Goal: Task Accomplishment & Management: Manage account settings

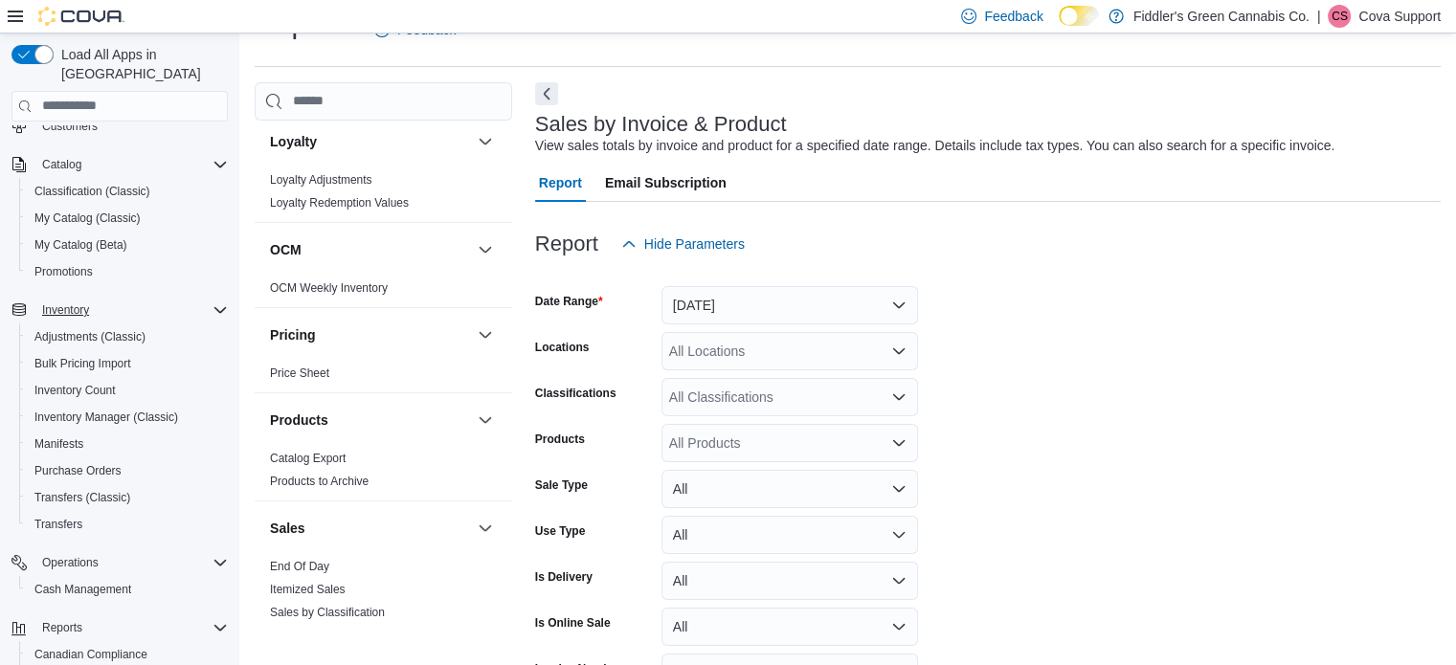
scroll to position [272, 0]
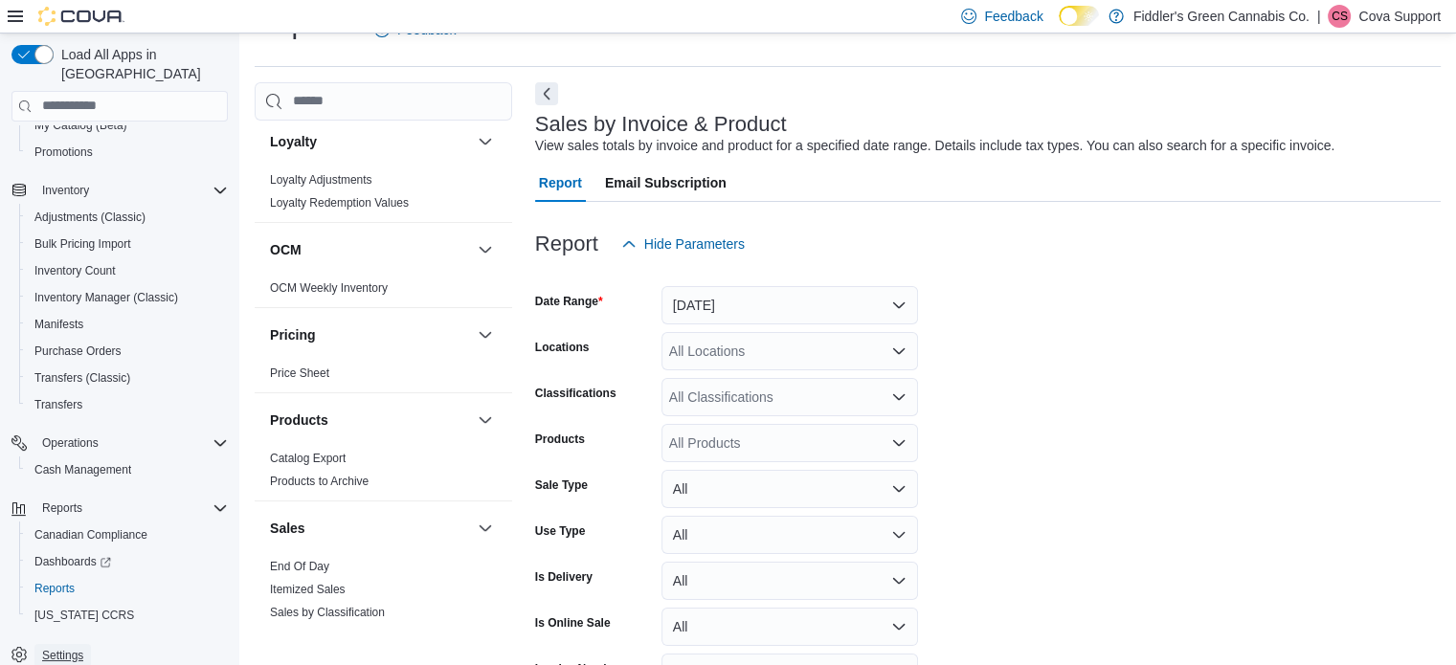
click at [54, 648] on span "Settings" at bounding box center [62, 655] width 41 height 15
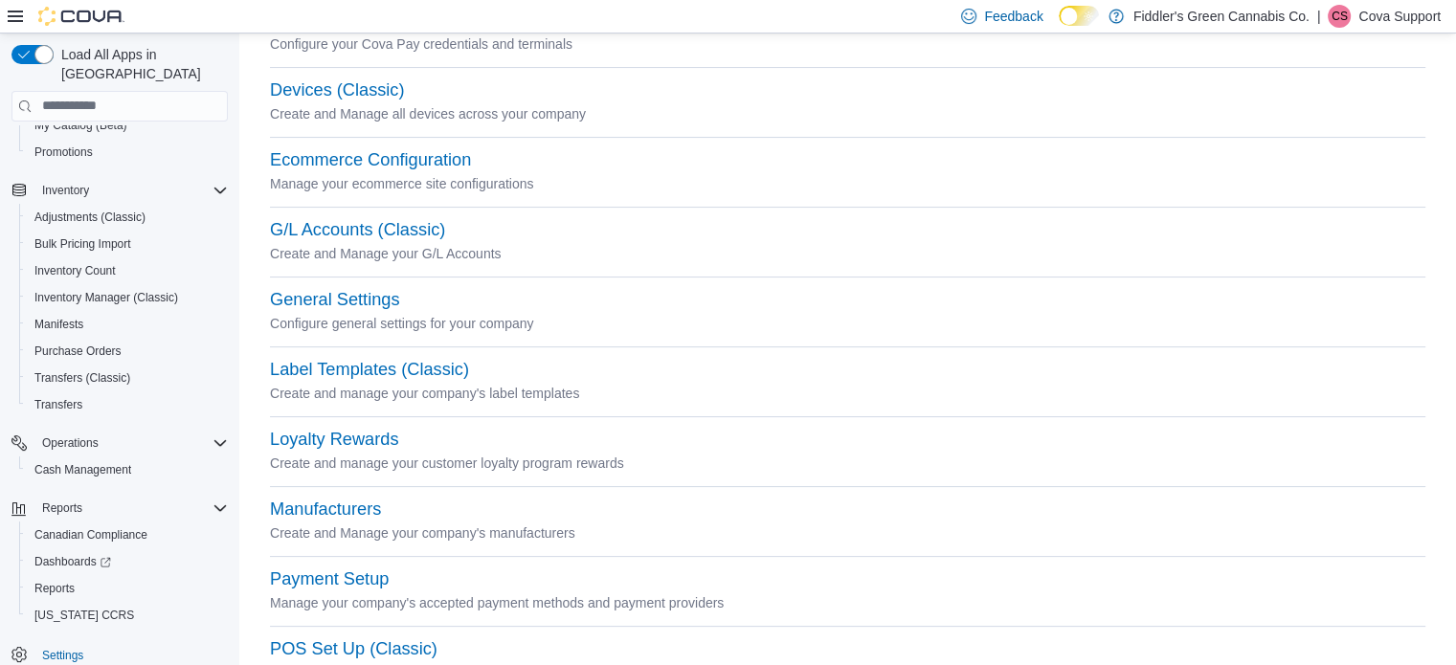
scroll to position [479, 0]
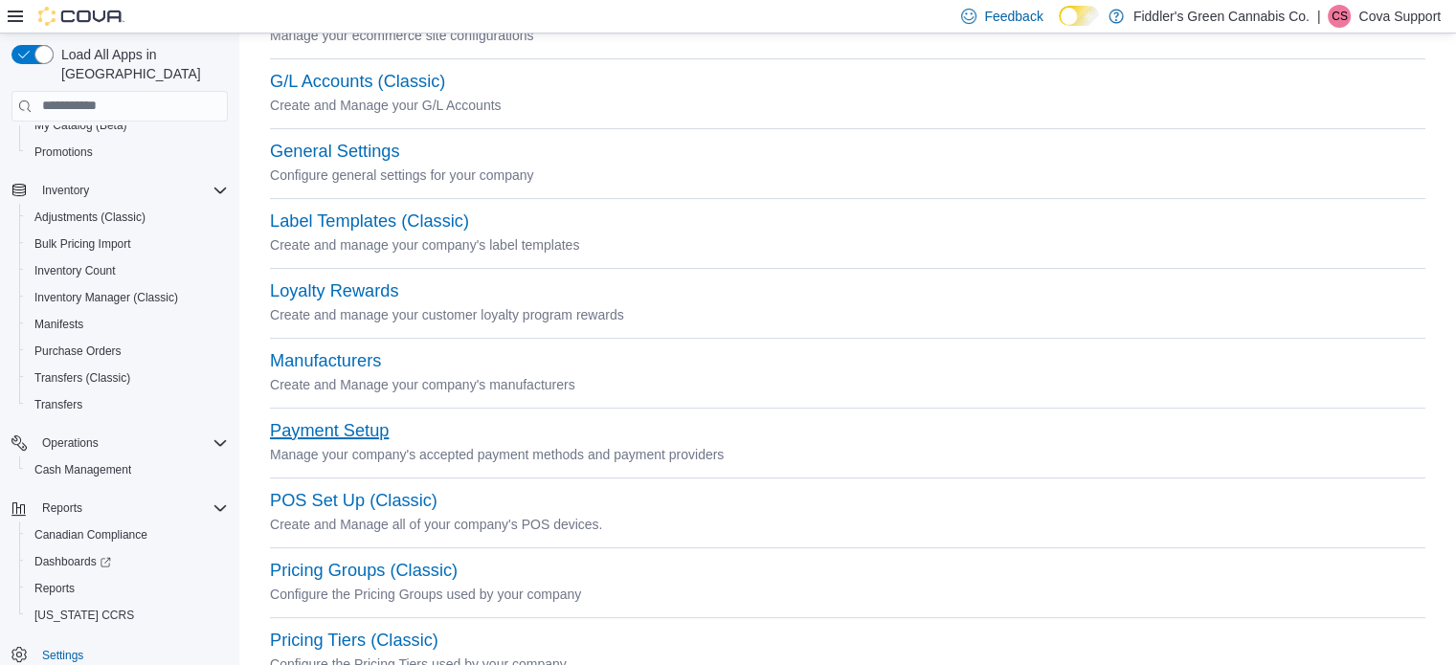
click at [357, 431] on button "Payment Setup" at bounding box center [329, 431] width 119 height 20
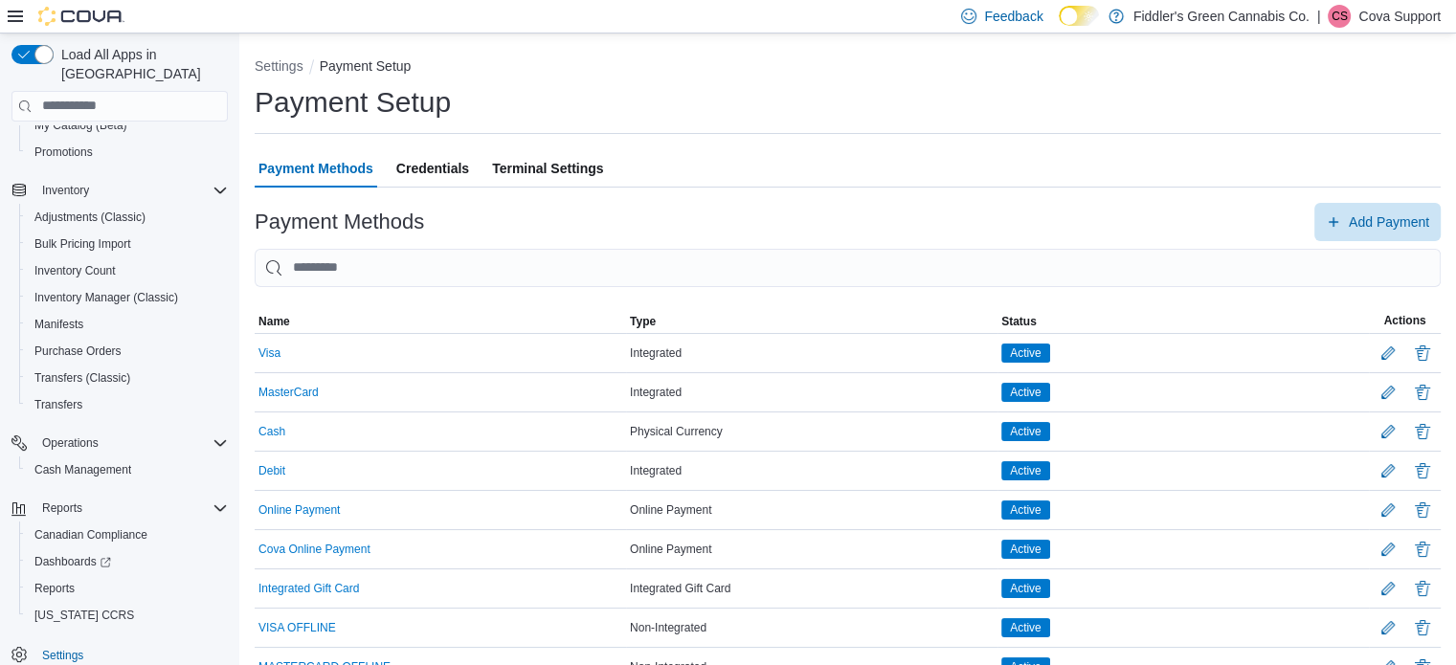
click at [536, 172] on span "Terminal Settings" at bounding box center [547, 168] width 111 height 38
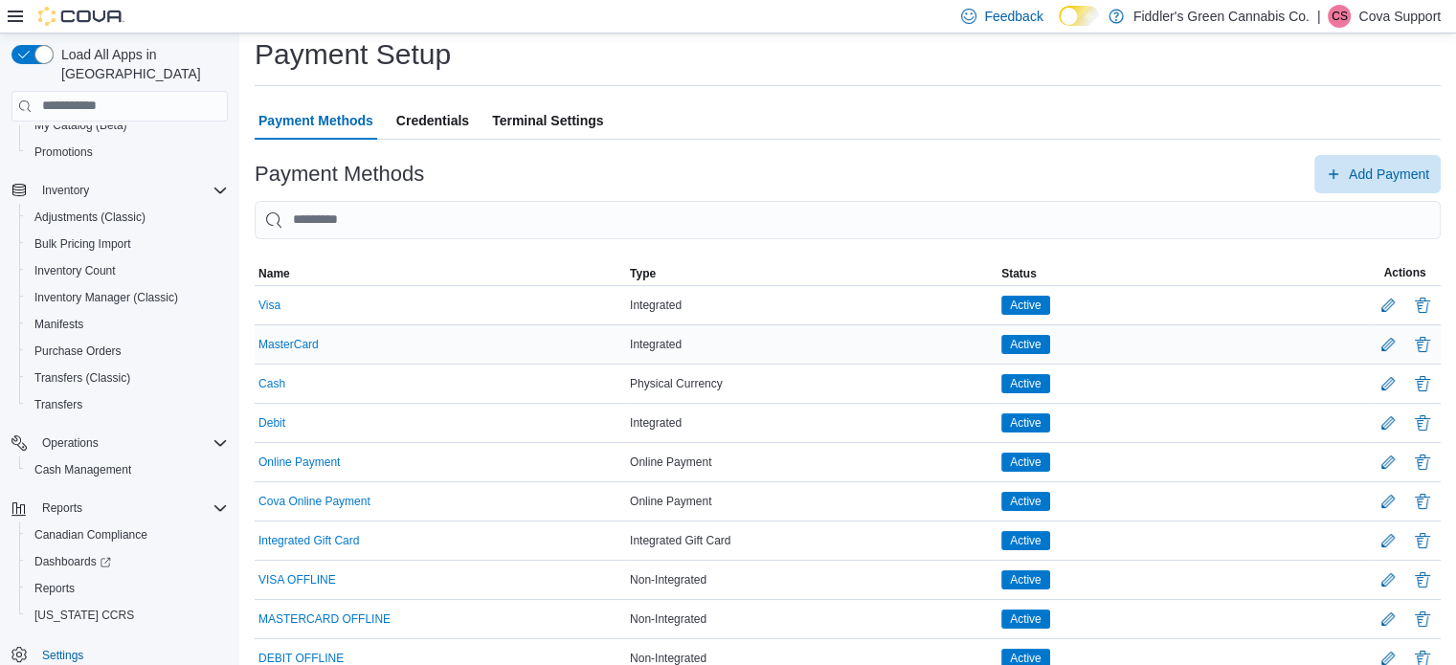
scroll to position [88, 0]
